Goal: Task Accomplishment & Management: Manage account settings

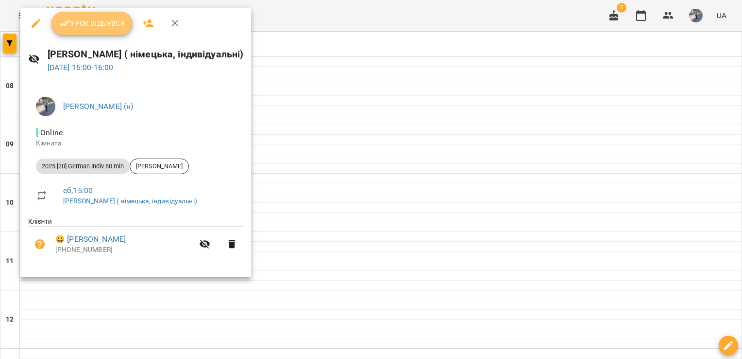
click at [113, 24] on span "Урок відбувся" at bounding box center [92, 23] width 66 height 12
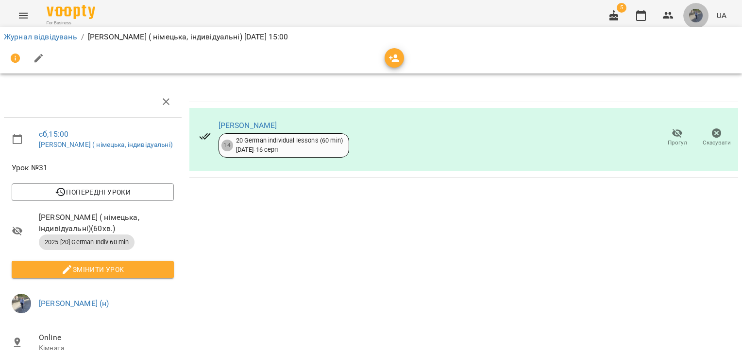
click at [694, 12] on img "button" at bounding box center [696, 16] width 14 height 14
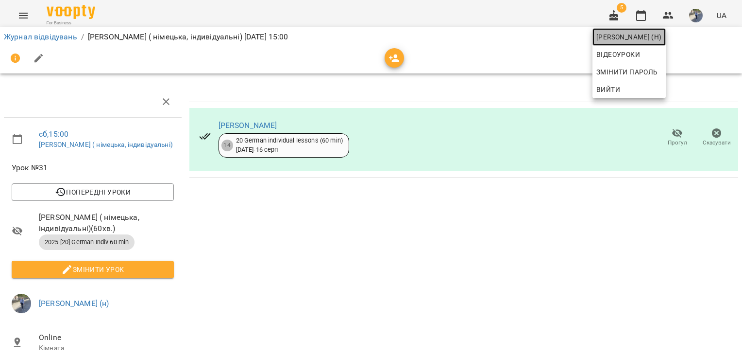
click at [656, 40] on span "[PERSON_NAME] (н)" at bounding box center [630, 37] width 66 height 12
